Goal: Task Accomplishment & Management: Complete application form

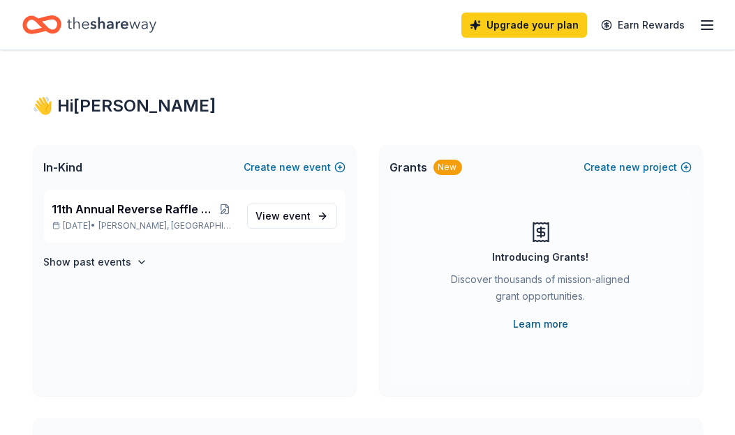
click at [527, 324] on link "Learn more" at bounding box center [540, 324] width 55 height 17
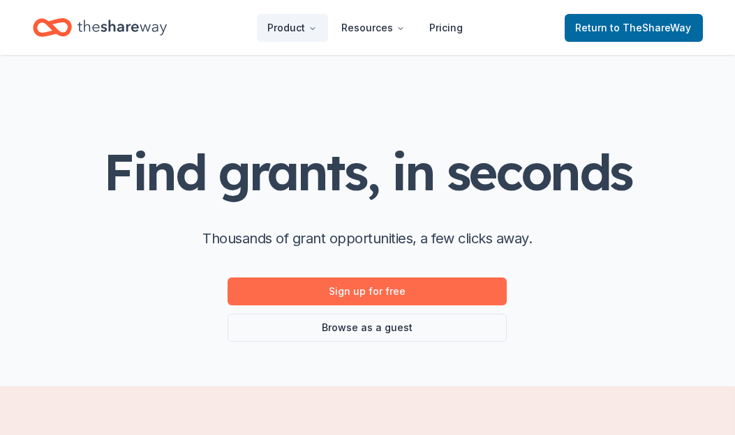
click at [392, 289] on link "Sign up for free" at bounding box center [366, 292] width 279 height 28
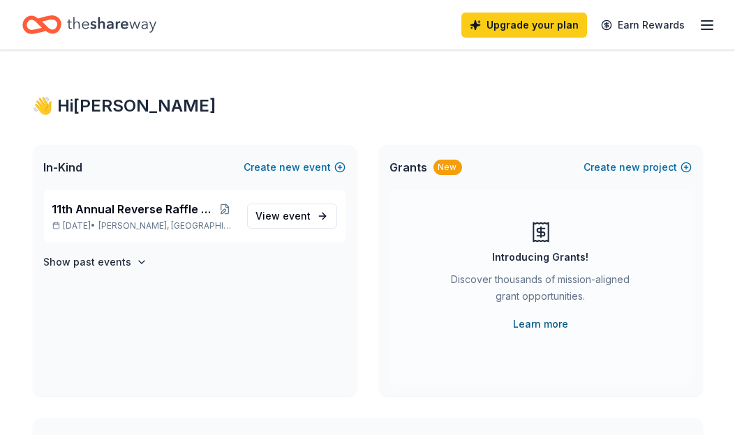
click at [540, 324] on link "Learn more" at bounding box center [540, 324] width 55 height 17
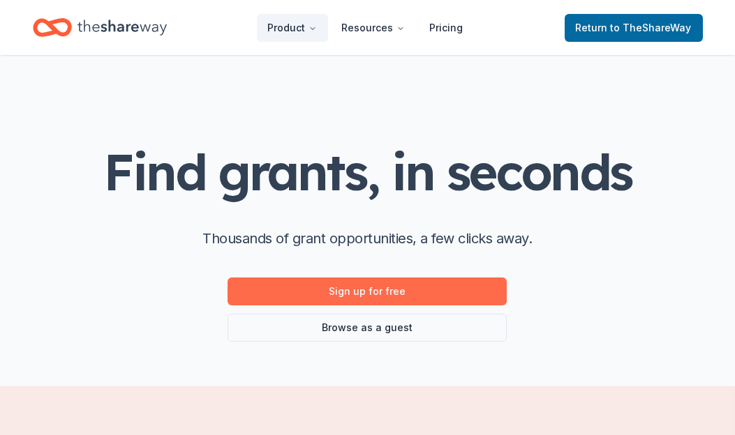
click at [372, 281] on link "Sign up for free" at bounding box center [366, 292] width 279 height 28
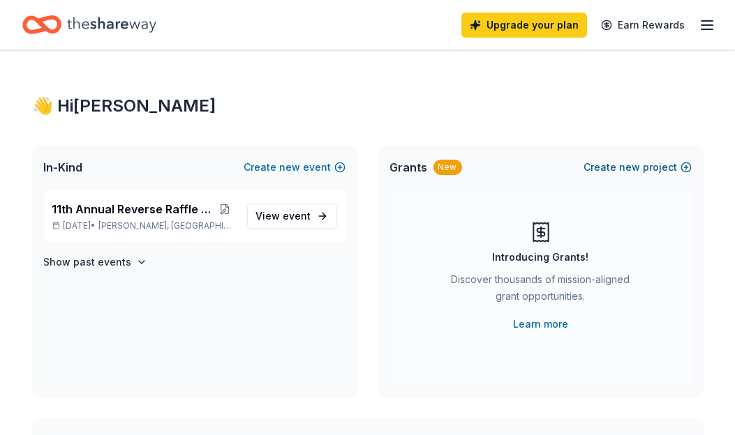
click at [685, 163] on button "Create new project" at bounding box center [637, 167] width 107 height 17
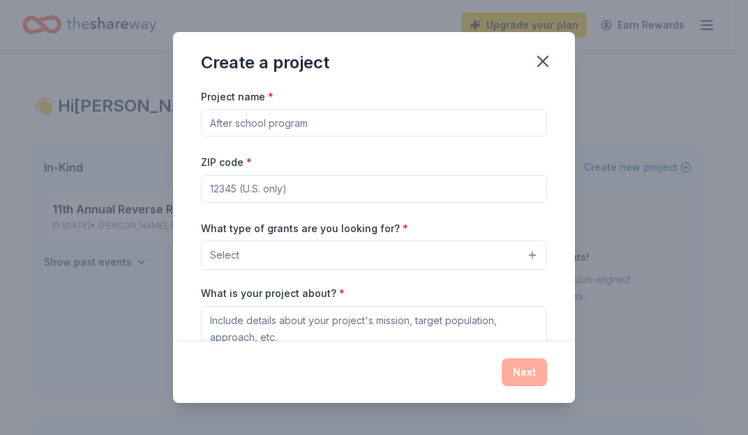
drag, startPoint x: 312, startPoint y: 129, endPoint x: 538, endPoint y: 111, distance: 226.7
click at [201, 124] on input "Project name *" at bounding box center [374, 123] width 346 height 28
drag, startPoint x: 311, startPoint y: 125, endPoint x: 119, endPoint y: 115, distance: 192.8
click at [201, 116] on input "Project name *" at bounding box center [374, 123] width 346 height 28
type input "Teacher Grant Program"
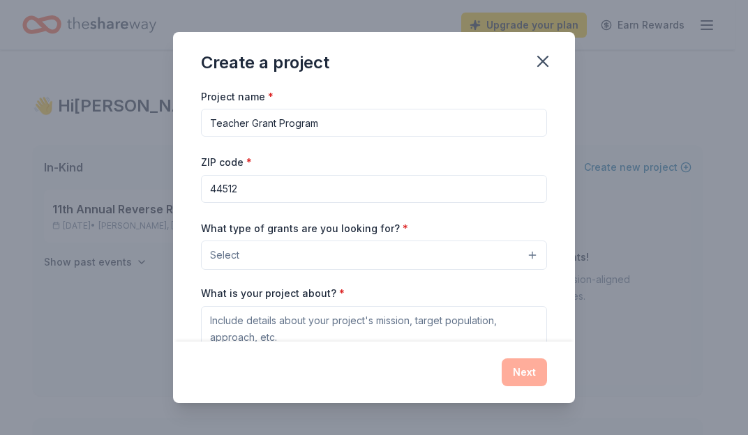
type input "44512"
click at [462, 265] on button "Select" at bounding box center [374, 255] width 346 height 29
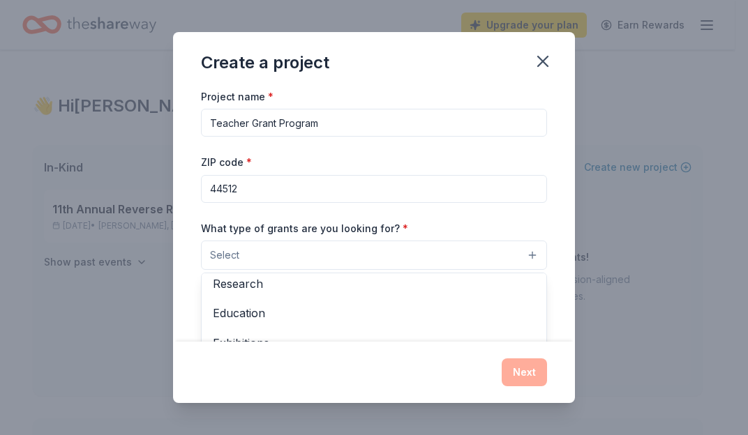
scroll to position [158, 0]
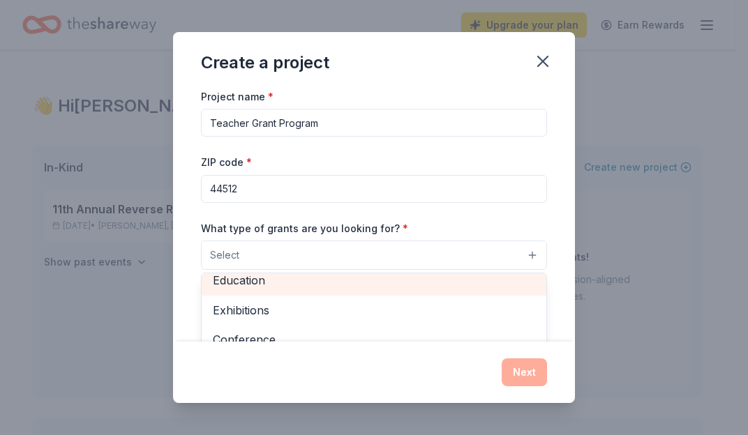
click at [346, 283] on span "Education" at bounding box center [374, 280] width 322 height 18
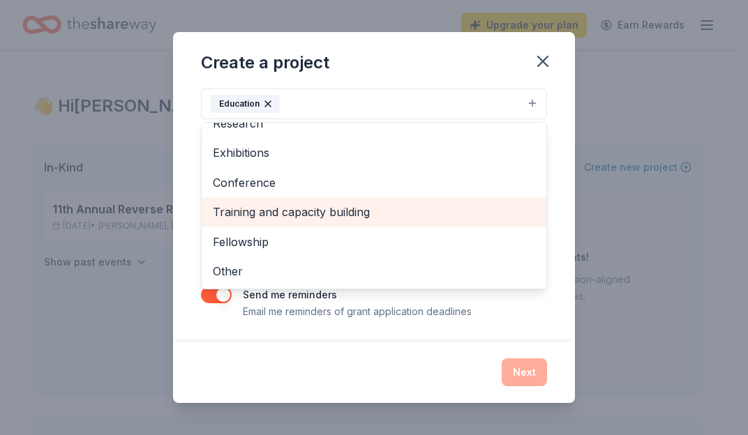
scroll to position [0, 0]
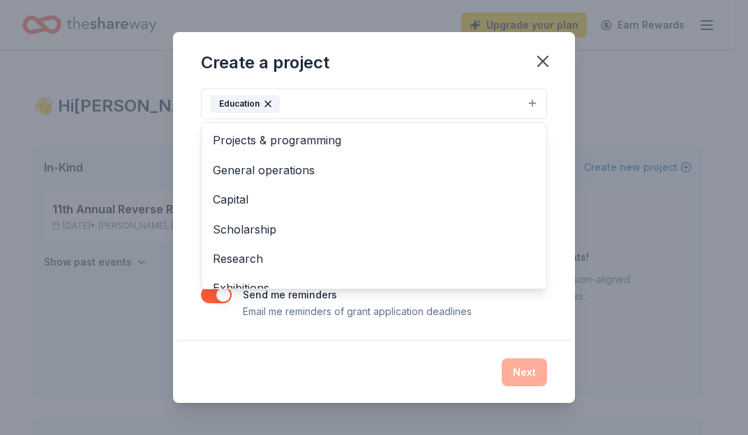
click at [382, 323] on div "Project name * Teacher Grant Program ZIP code * 44512 What type of grants are y…" at bounding box center [374, 215] width 402 height 255
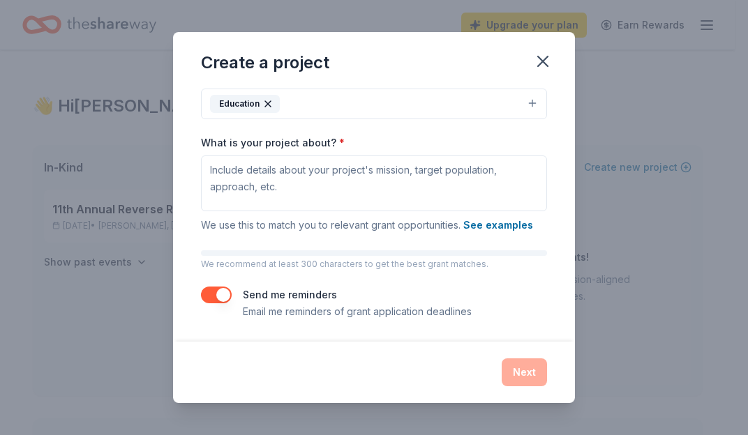
click at [515, 370] on div "Next" at bounding box center [374, 373] width 346 height 28
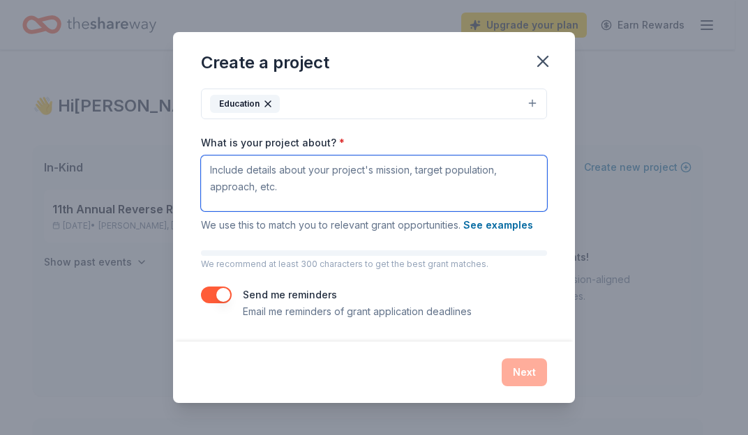
click at [261, 175] on textarea "What is your project about? *" at bounding box center [374, 184] width 346 height 56
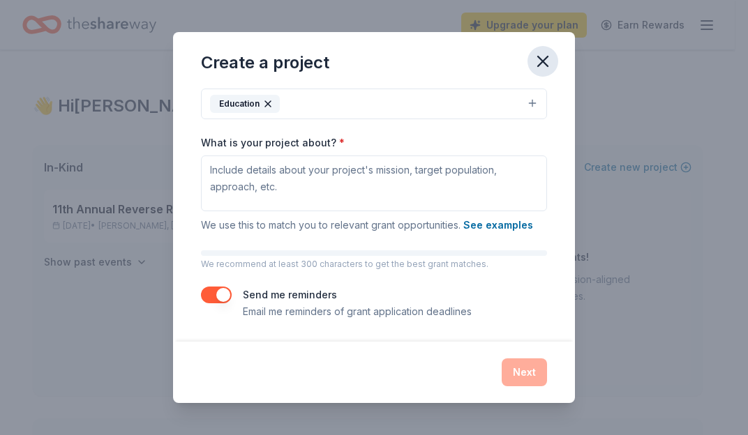
click at [548, 67] on icon "button" at bounding box center [543, 62] width 20 height 20
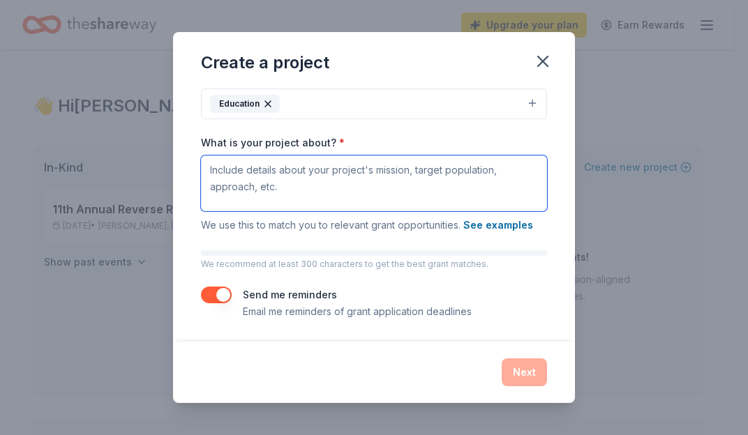
click at [255, 170] on textarea "What is your project about? *" at bounding box center [374, 184] width 346 height 56
paste textarea "BSFEE is a non-profit organization dedicated to enriching the lives of students…"
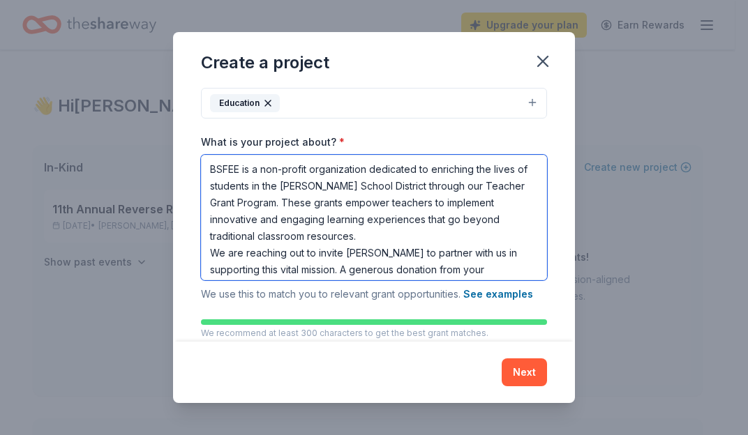
click at [209, 172] on textarea "BSFEE is a non-profit organization dedicated to enriching the lives of students…" at bounding box center [374, 218] width 346 height 126
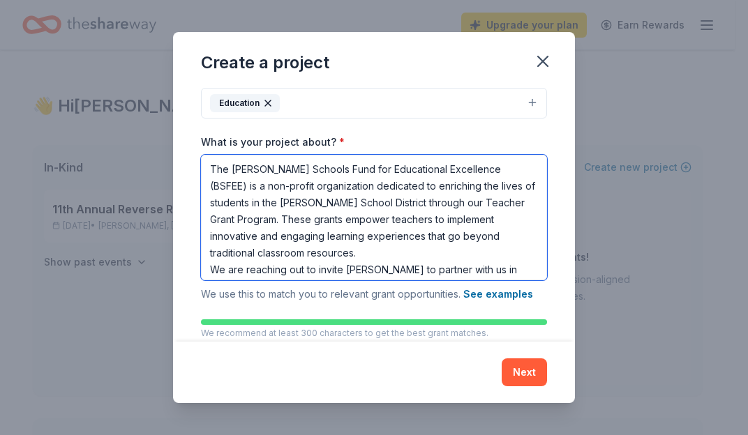
click at [398, 203] on textarea "The Boardman Schools Fund for Educational Excellence (BSFEE) is a non-profit or…" at bounding box center [374, 218] width 346 height 126
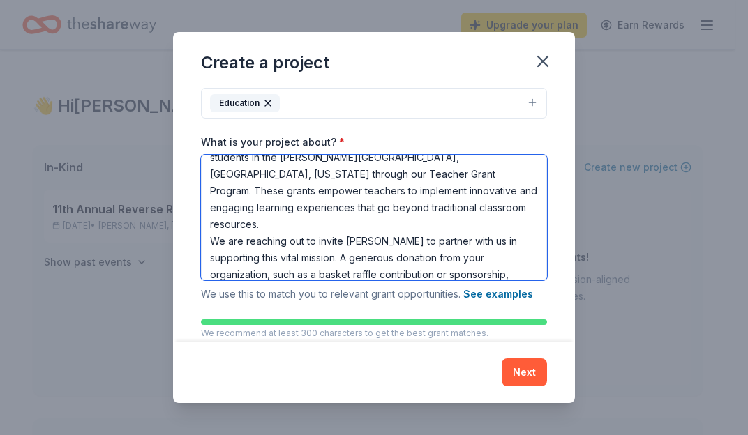
scroll to position [70, 0]
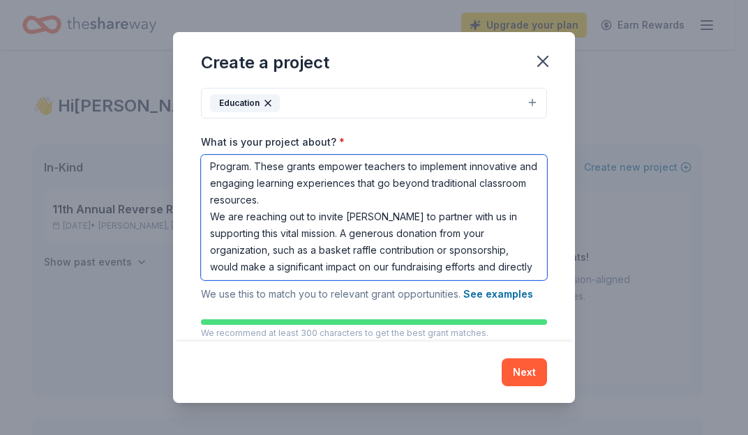
drag, startPoint x: 347, startPoint y: 199, endPoint x: 387, endPoint y: 196, distance: 39.9
click at [387, 196] on textarea "The Boardman Schools Fund for Educational Excellence (BSFEE) is a non-profit or…" at bounding box center [374, 218] width 346 height 126
click at [315, 233] on textarea "The Boardman Schools Fund for Educational Excellence (BSFEE) is a non-profit or…" at bounding box center [374, 218] width 346 height 126
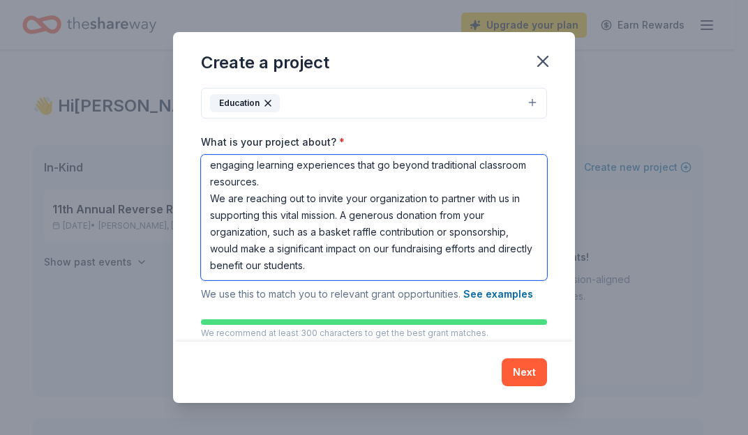
drag, startPoint x: 325, startPoint y: 213, endPoint x: 375, endPoint y: 209, distance: 49.7
click at [375, 209] on textarea "The Boardman Schools Fund for Educational Excellence (BSFEE) is a non-profit or…" at bounding box center [374, 218] width 346 height 126
click at [370, 213] on textarea "The Boardman Schools Fund for Educational Excellence (BSFEE) is a non-profit or…" at bounding box center [374, 218] width 346 height 126
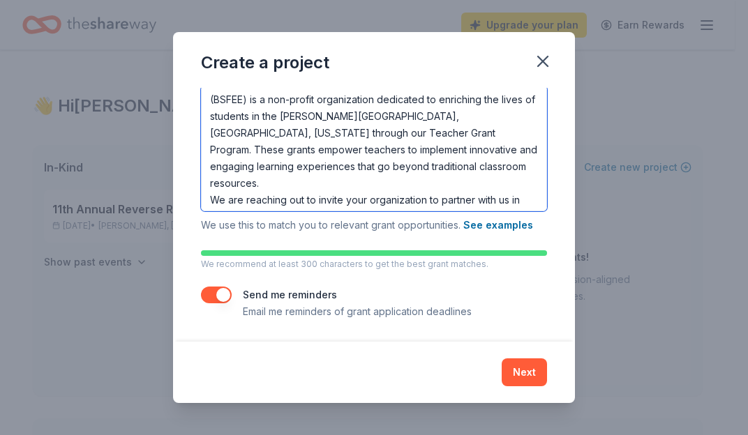
scroll to position [0, 0]
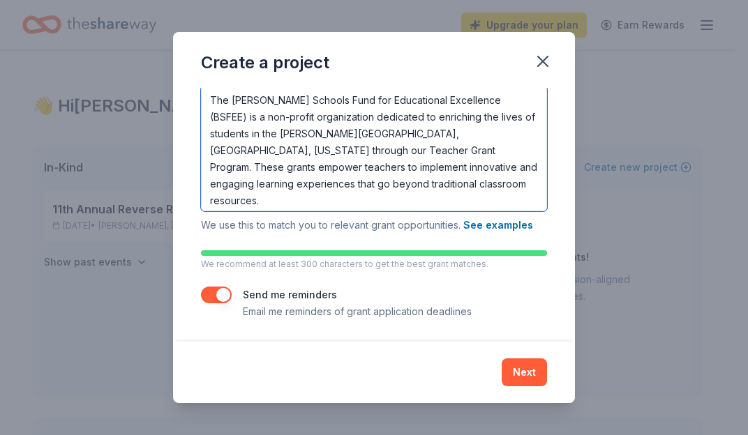
click at [466, 151] on textarea "The Boardman Schools Fund for Educational Excellence (BSFEE) is a non-profit or…" at bounding box center [374, 149] width 346 height 126
click at [435, 151] on textarea "The Boardman Schools Fund for Educational Excellence (BSFEE) is a non-profit or…" at bounding box center [374, 149] width 346 height 126
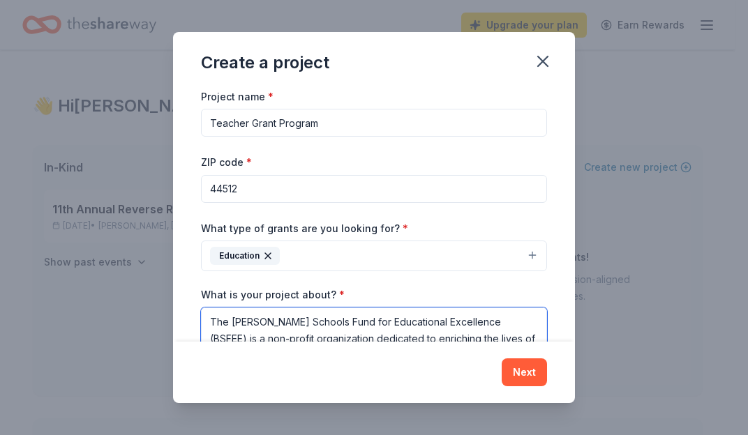
drag, startPoint x: 398, startPoint y: 178, endPoint x: 86, endPoint y: 10, distance: 354.5
click at [201, 308] on textarea "The Boardman Schools Fund for Educational Excellence (BSFEE) is a non-profit or…" at bounding box center [374, 371] width 346 height 126
type textarea "The Boardman Schools Fund for Educational Excellence (BSFEE) is a non-profit or…"
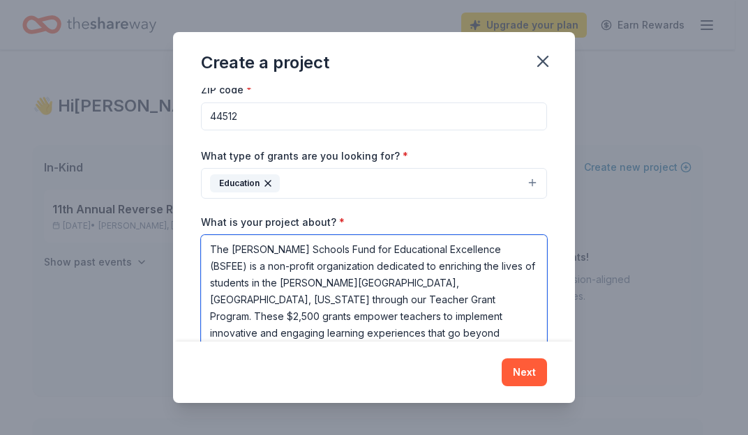
scroll to position [223, 0]
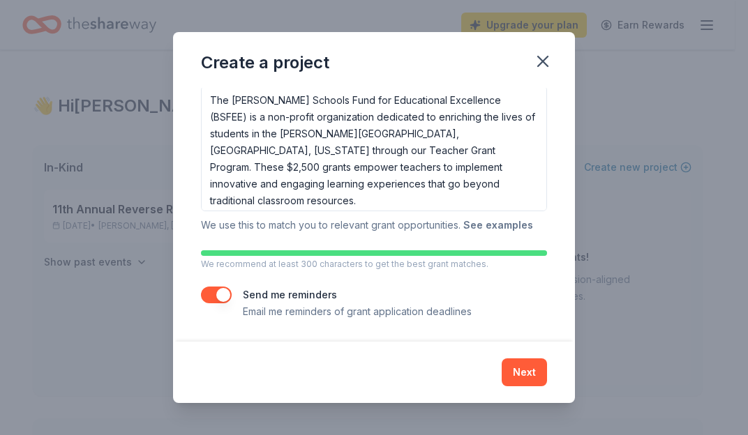
click at [492, 223] on button "See examples" at bounding box center [498, 225] width 70 height 17
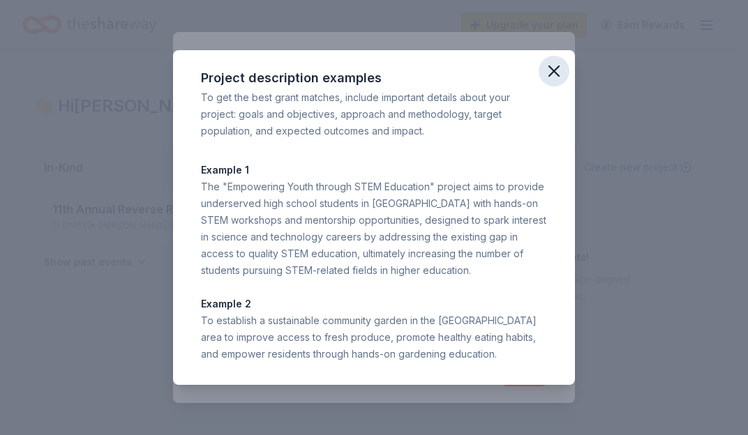
click at [552, 68] on icon "button" at bounding box center [554, 71] width 10 height 10
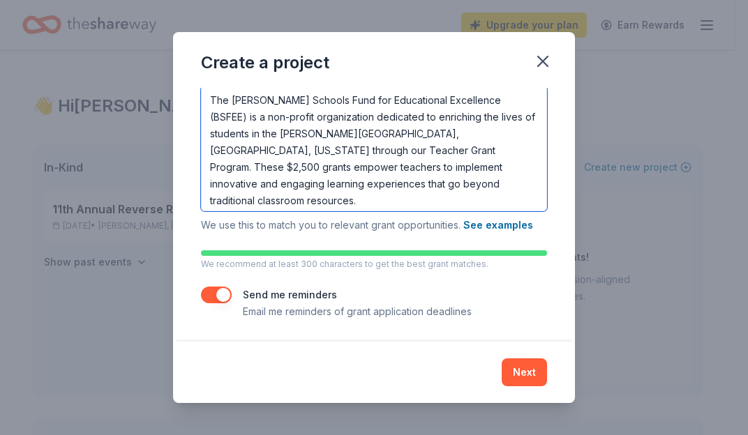
click at [265, 203] on textarea "The Boardman Schools Fund for Educational Excellence (BSFEE) is a non-profit or…" at bounding box center [374, 149] width 346 height 126
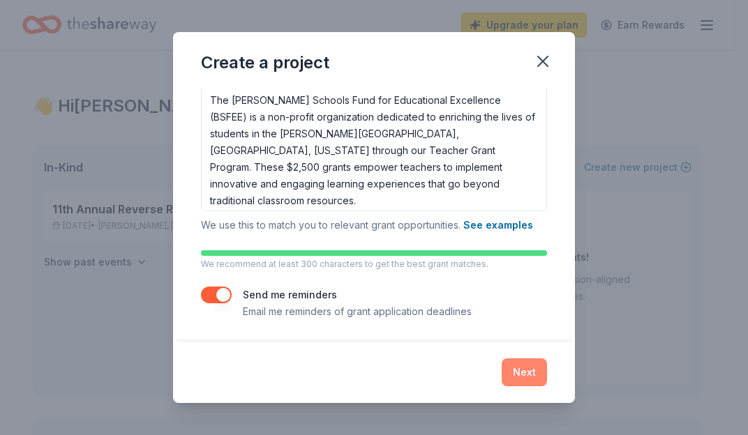
click at [515, 367] on button "Next" at bounding box center [524, 373] width 45 height 28
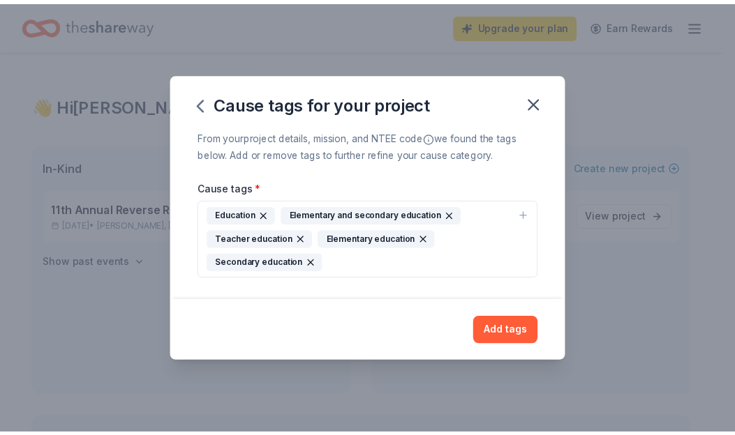
scroll to position [0, 0]
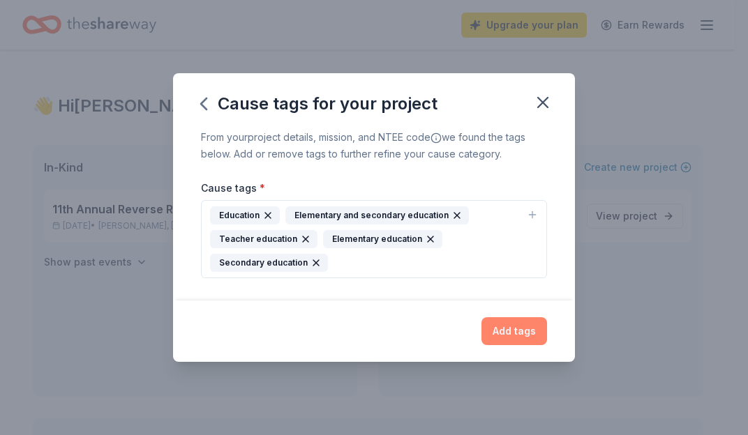
click at [512, 325] on button "Add tags" at bounding box center [514, 331] width 66 height 28
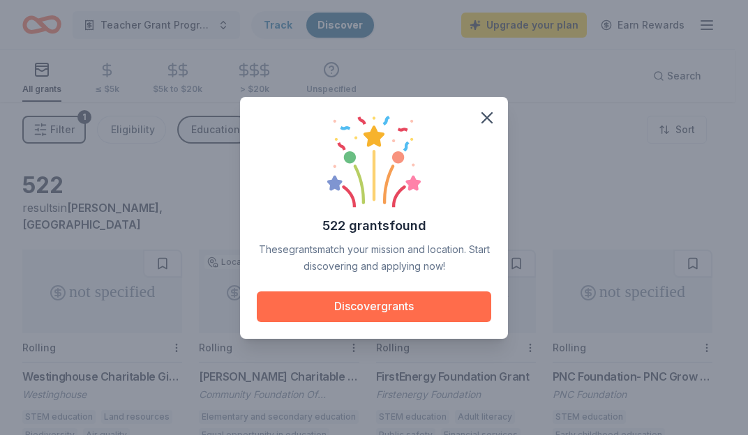
click at [393, 301] on button "Discover grants" at bounding box center [374, 307] width 234 height 31
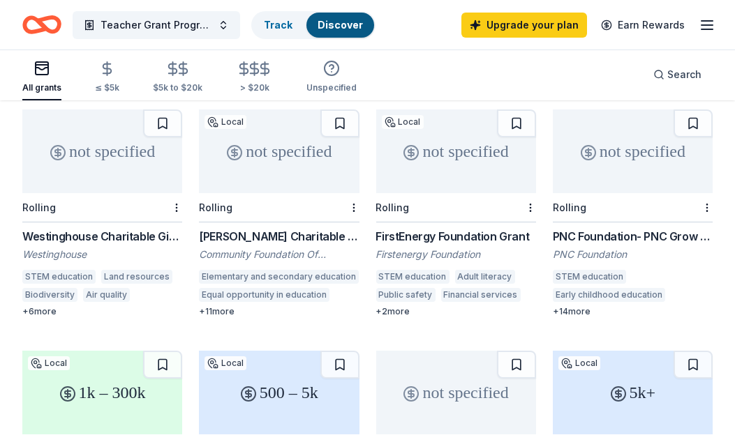
scroll to position [149, 0]
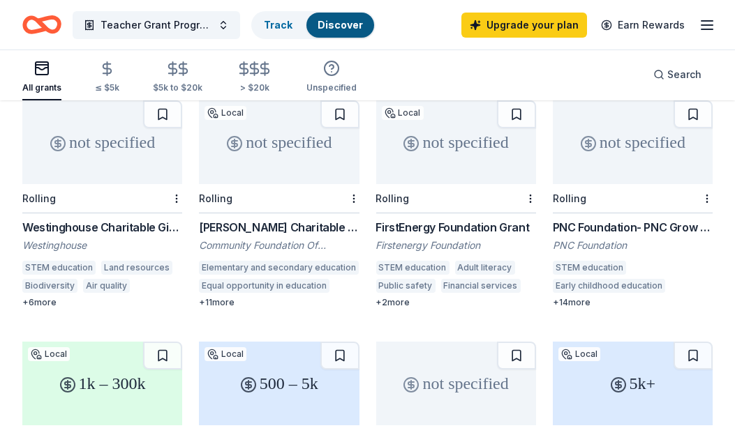
click at [119, 219] on div "Westinghouse Charitable Giving Program" at bounding box center [102, 227] width 160 height 17
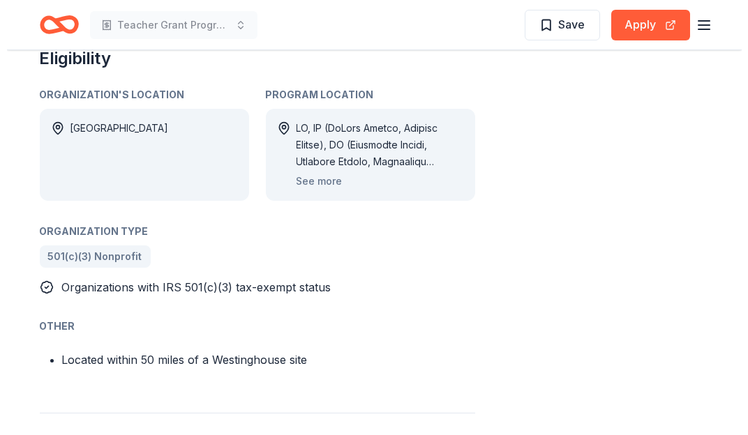
scroll to position [822, 0]
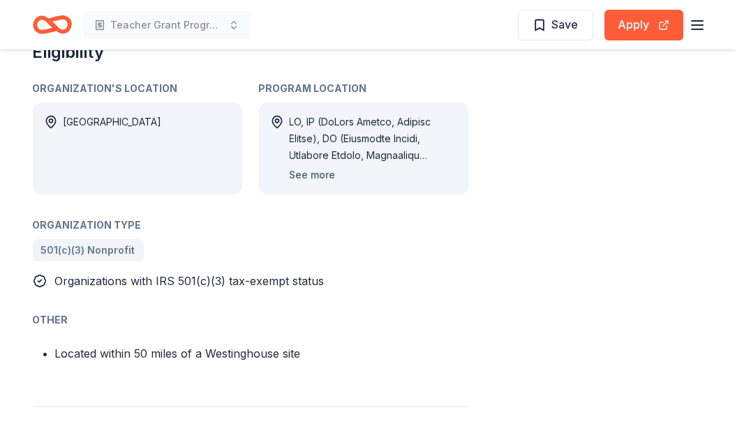
click at [316, 176] on button "See more" at bounding box center [312, 175] width 46 height 17
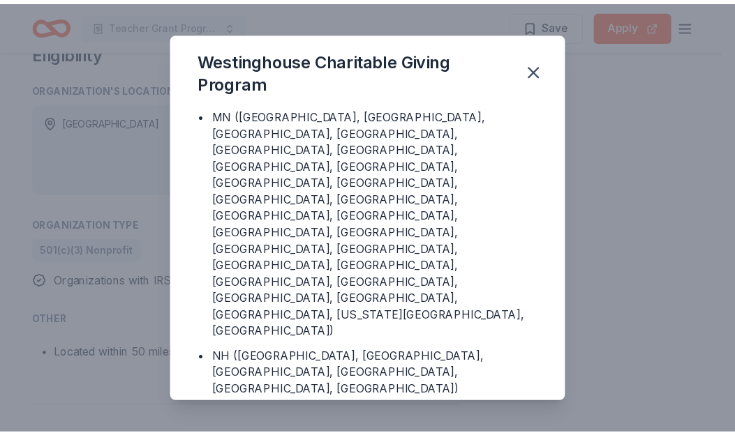
scroll to position [794, 0]
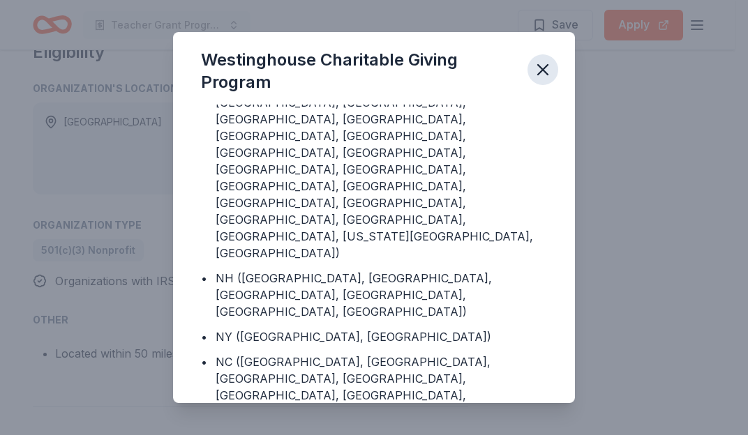
click at [540, 68] on icon "button" at bounding box center [543, 70] width 20 height 20
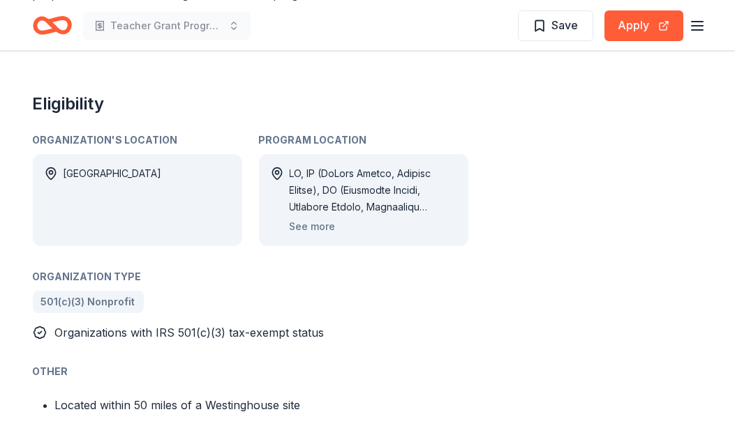
scroll to position [748, 0]
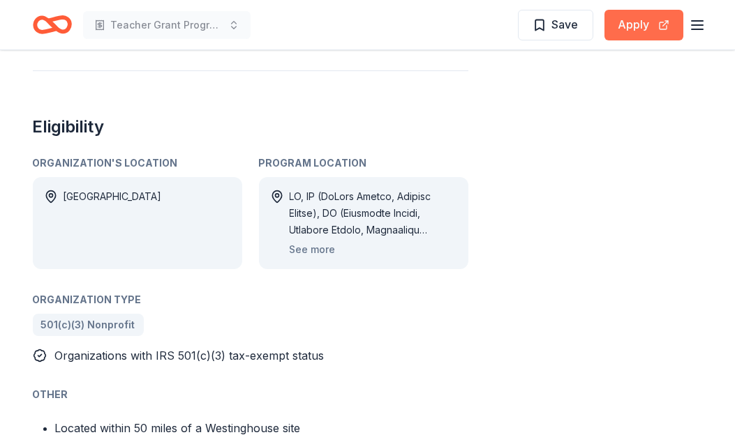
click at [644, 20] on button "Apply" at bounding box center [643, 25] width 79 height 31
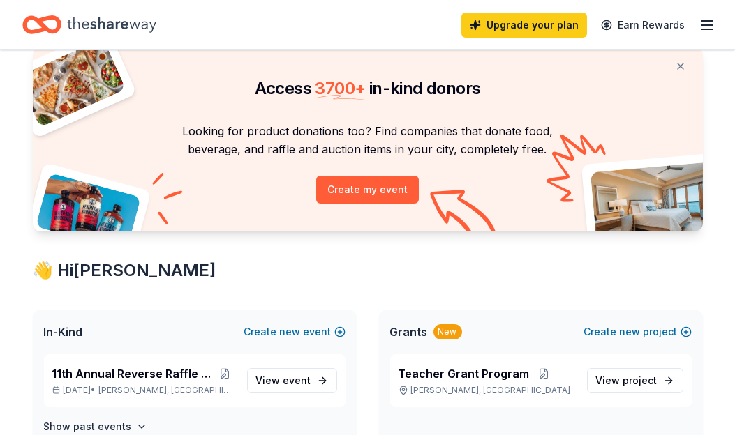
scroll to position [75, 0]
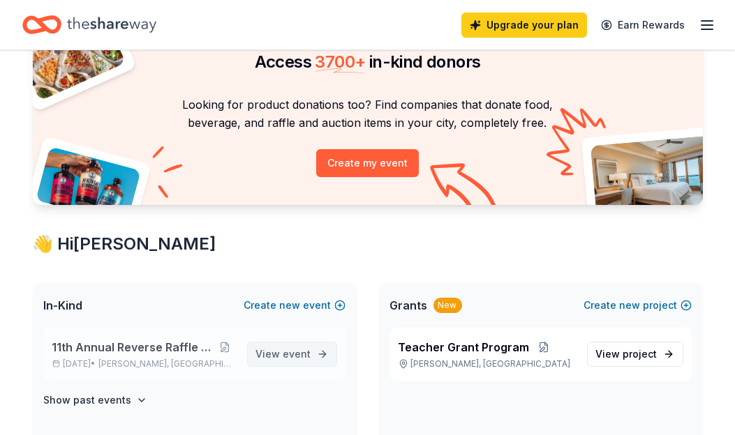
click at [294, 349] on span "event" at bounding box center [297, 354] width 28 height 12
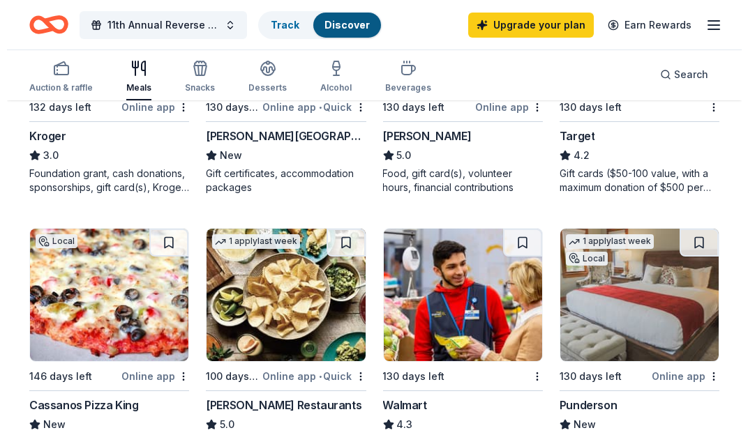
scroll to position [598, 0]
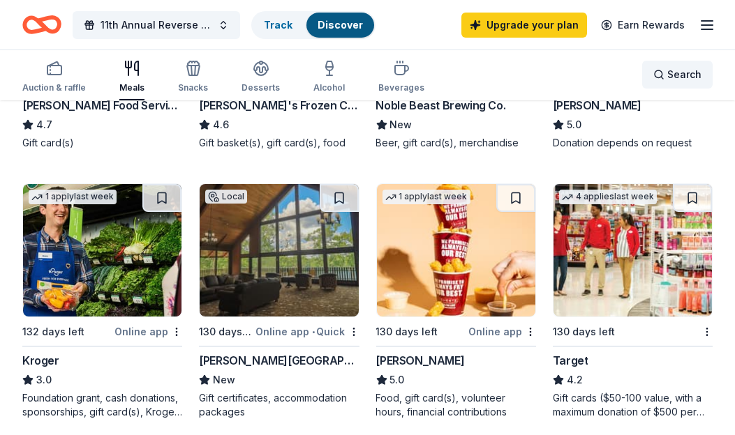
click at [662, 79] on div "Search" at bounding box center [677, 74] width 48 height 17
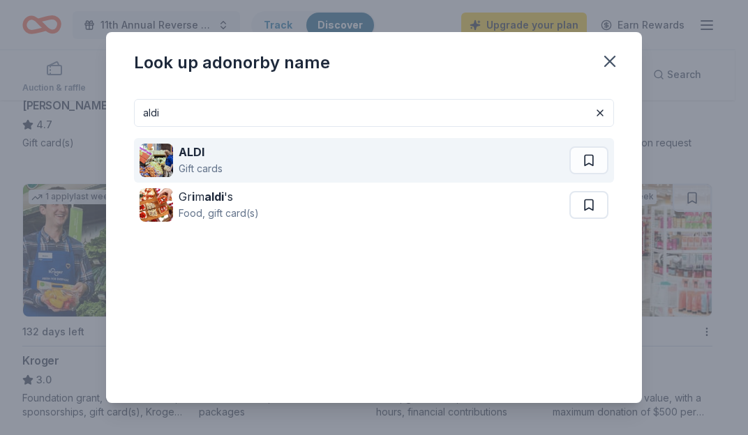
type input "aldi"
click at [179, 156] on div "ALDI Gift cards" at bounding box center [355, 160] width 430 height 45
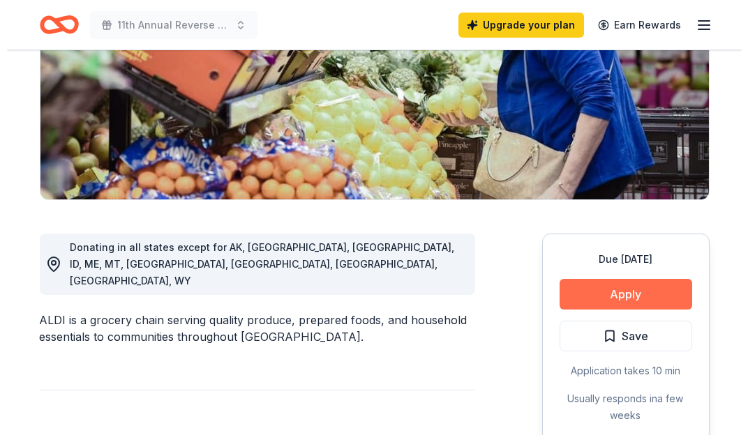
scroll to position [224, 0]
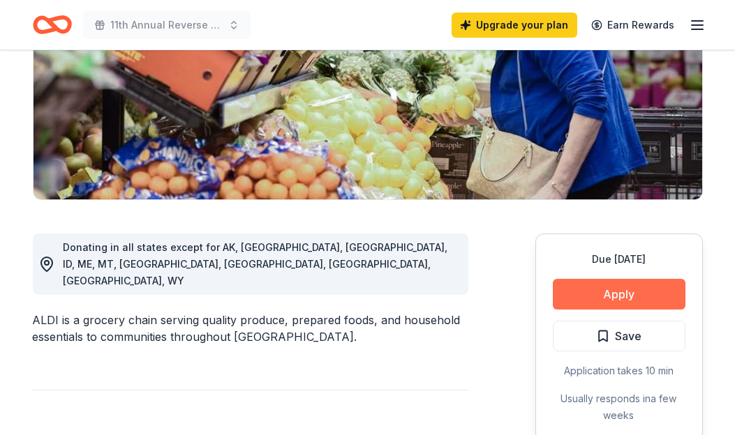
click at [618, 294] on button "Apply" at bounding box center [618, 294] width 133 height 31
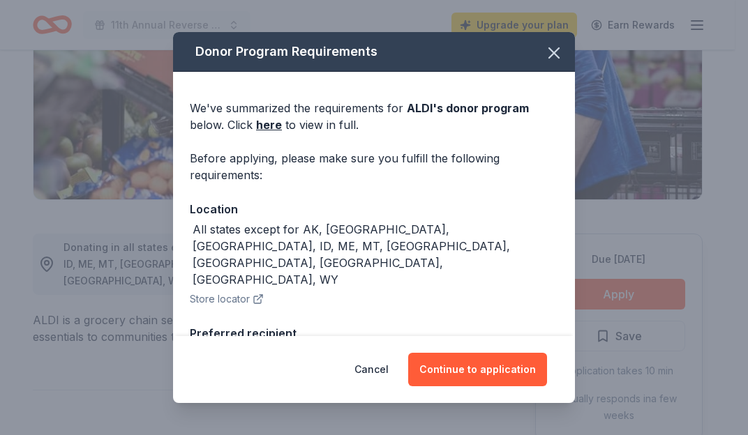
scroll to position [79, 0]
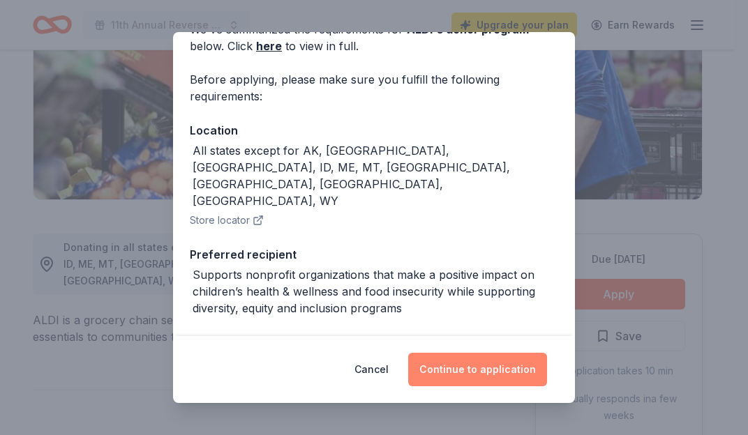
click at [474, 367] on button "Continue to application" at bounding box center [477, 369] width 139 height 33
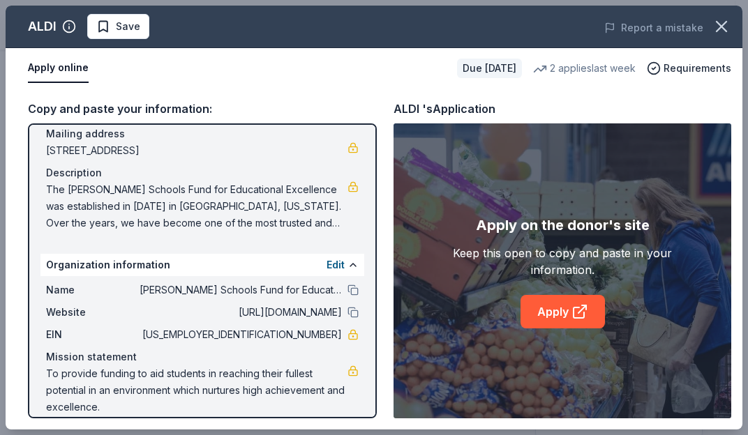
scroll to position [119, 0]
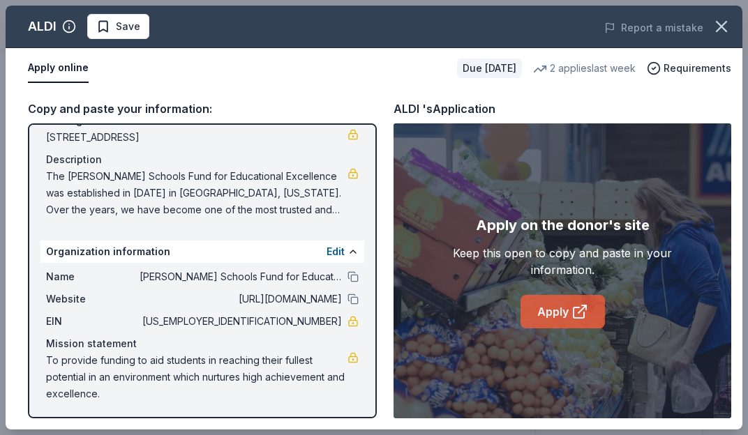
click at [530, 312] on link "Apply" at bounding box center [562, 311] width 84 height 33
